Goal: Information Seeking & Learning: Learn about a topic

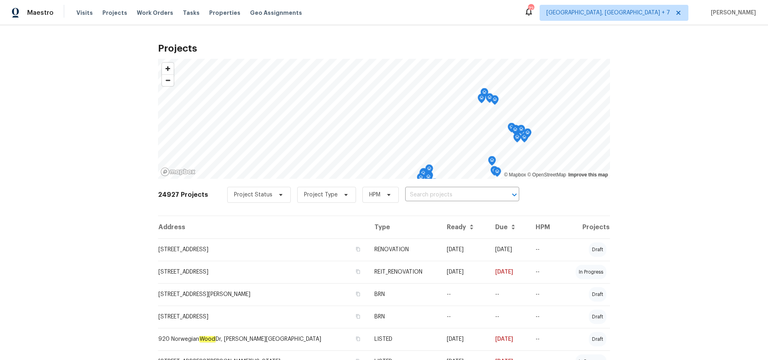
click at [427, 194] on input "text" at bounding box center [451, 195] width 92 height 12
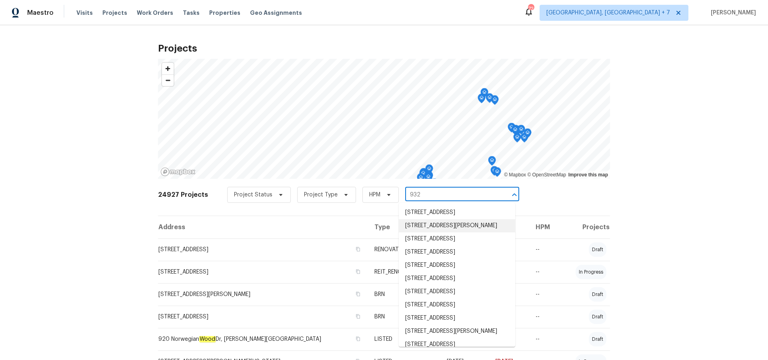
type input "932 s"
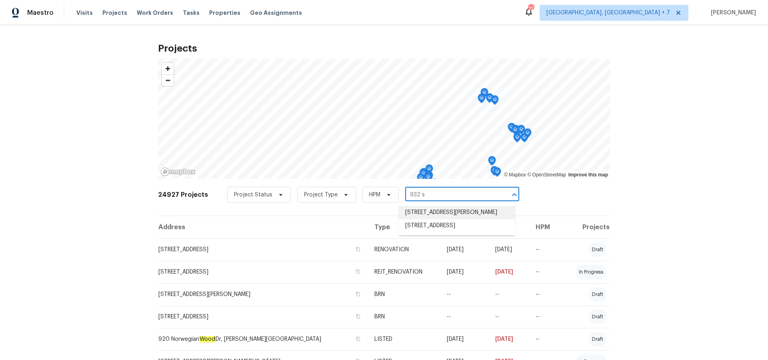
click at [434, 211] on li "[STREET_ADDRESS][PERSON_NAME]" at bounding box center [457, 212] width 116 height 13
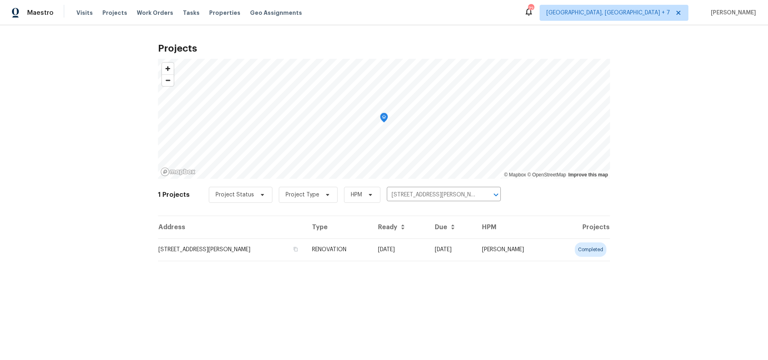
click at [209, 246] on td "[STREET_ADDRESS][PERSON_NAME]" at bounding box center [232, 249] width 148 height 22
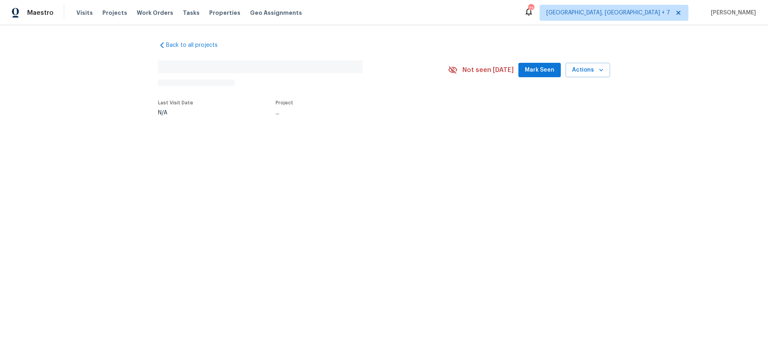
click at [209, 168] on html "Maestro Visits Projects Work Orders Tasks Properties Geo Assignments [STREET_AD…" at bounding box center [384, 84] width 768 height 168
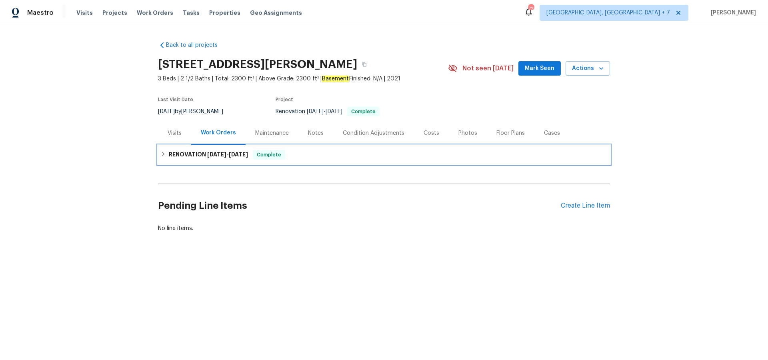
click at [202, 155] on h6 "RENOVATION [DATE] - [DATE]" at bounding box center [208, 155] width 79 height 10
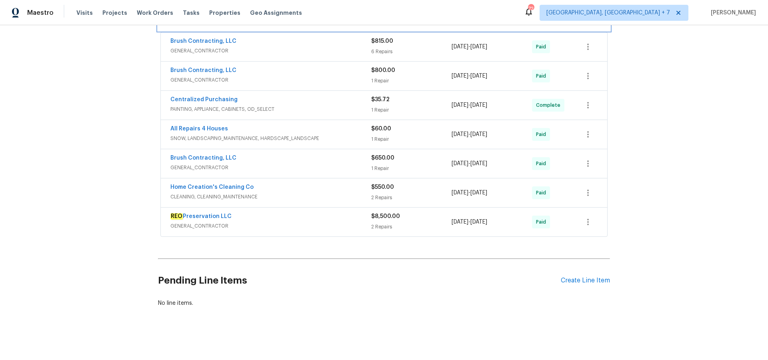
scroll to position [148, 0]
click at [191, 214] on link "REO Preservation LLC" at bounding box center [200, 215] width 61 height 6
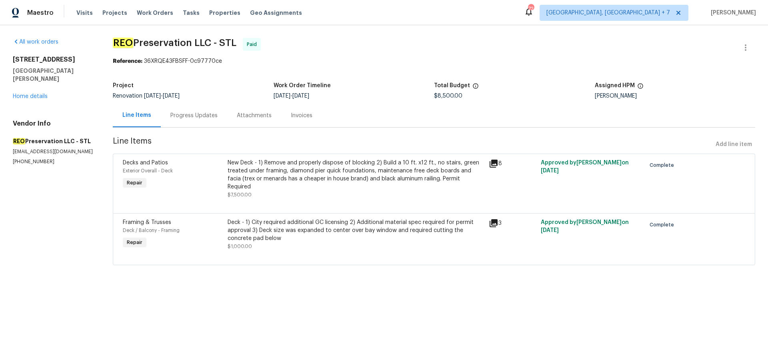
click at [493, 162] on icon at bounding box center [493, 164] width 8 height 8
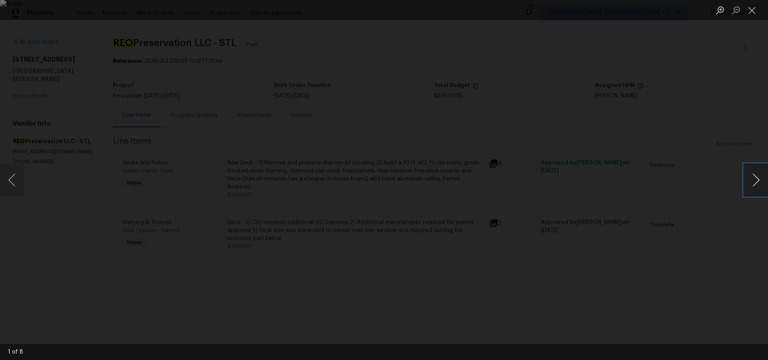
click at [757, 180] on button "Next image" at bounding box center [756, 180] width 24 height 32
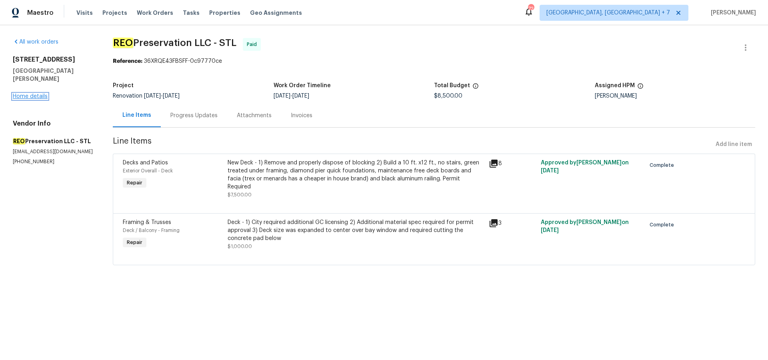
click at [26, 94] on link "Home details" at bounding box center [30, 97] width 35 height 6
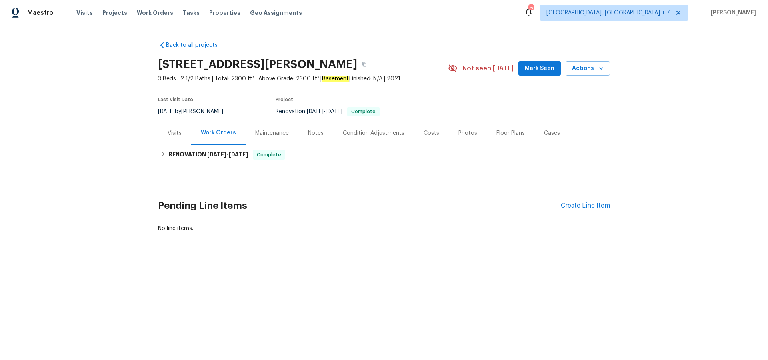
click at [173, 133] on div "Visits" at bounding box center [175, 133] width 14 height 8
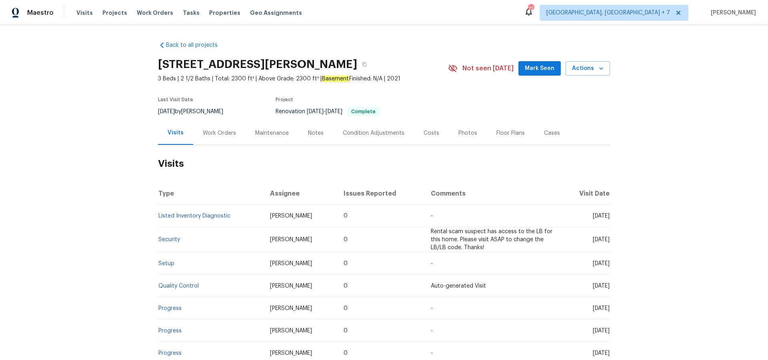
click at [224, 134] on div "Work Orders" at bounding box center [219, 133] width 33 height 8
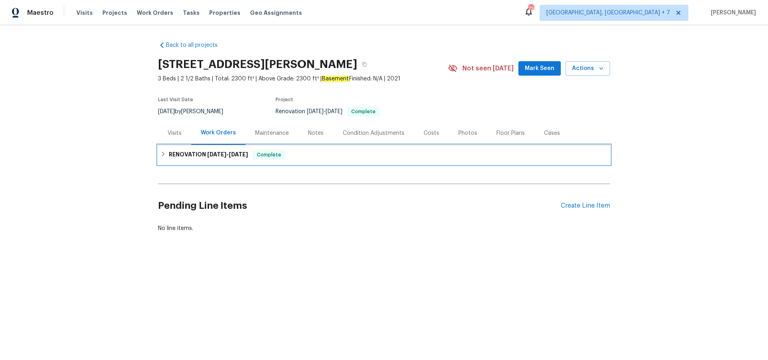
click at [210, 159] on h6 "RENOVATION [DATE] - [DATE]" at bounding box center [208, 155] width 79 height 10
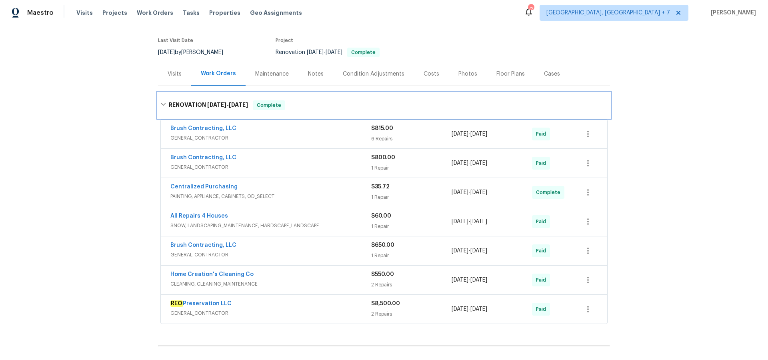
scroll to position [61, 0]
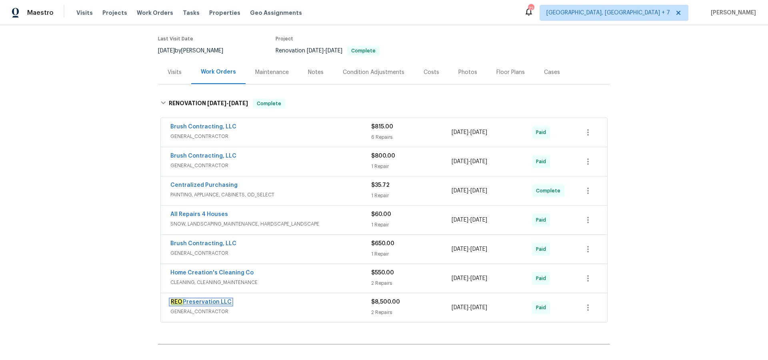
click at [212, 301] on link "REO Preservation LLC" at bounding box center [200, 302] width 61 height 6
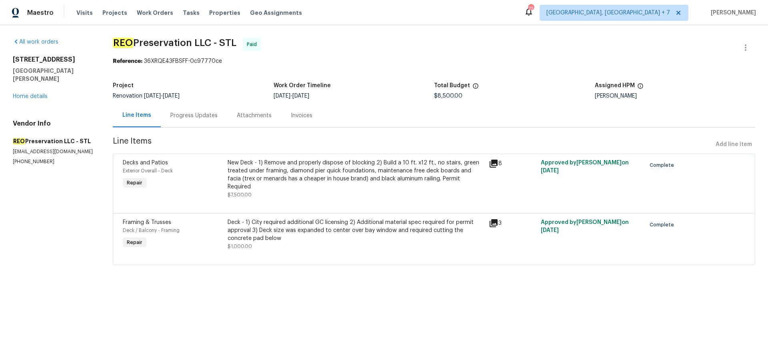
click at [208, 115] on div "Progress Updates" at bounding box center [193, 116] width 47 height 8
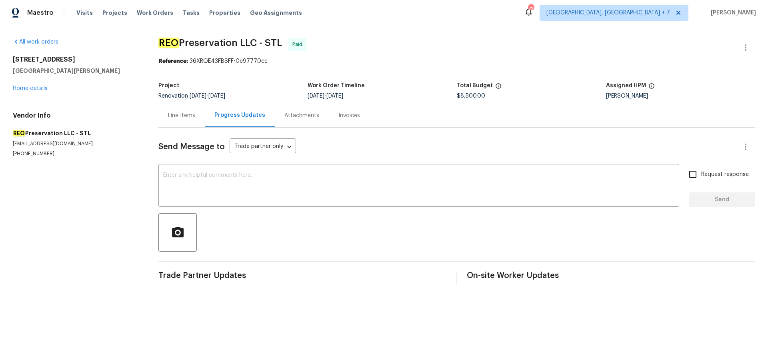
click at [180, 114] on div "Line Items" at bounding box center [181, 116] width 27 height 8
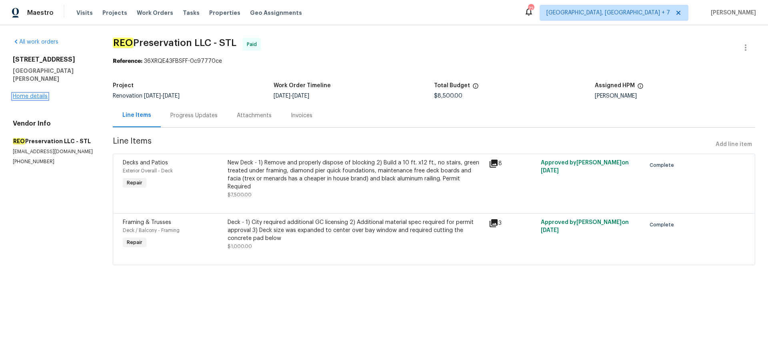
click at [28, 94] on link "Home details" at bounding box center [30, 97] width 35 height 6
